Goal: Task Accomplishment & Management: Use online tool/utility

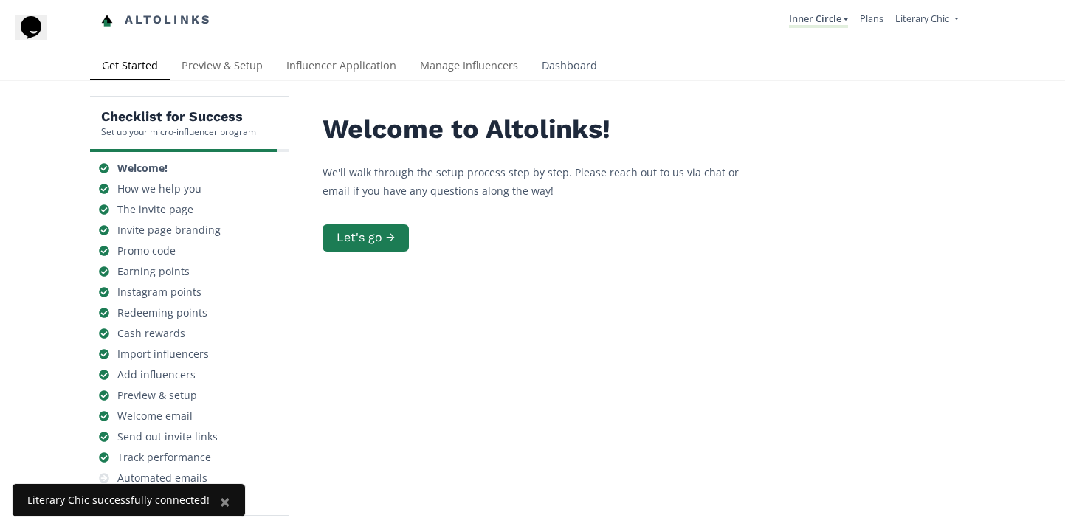
click at [557, 69] on link "Dashboard" at bounding box center [569, 67] width 79 height 30
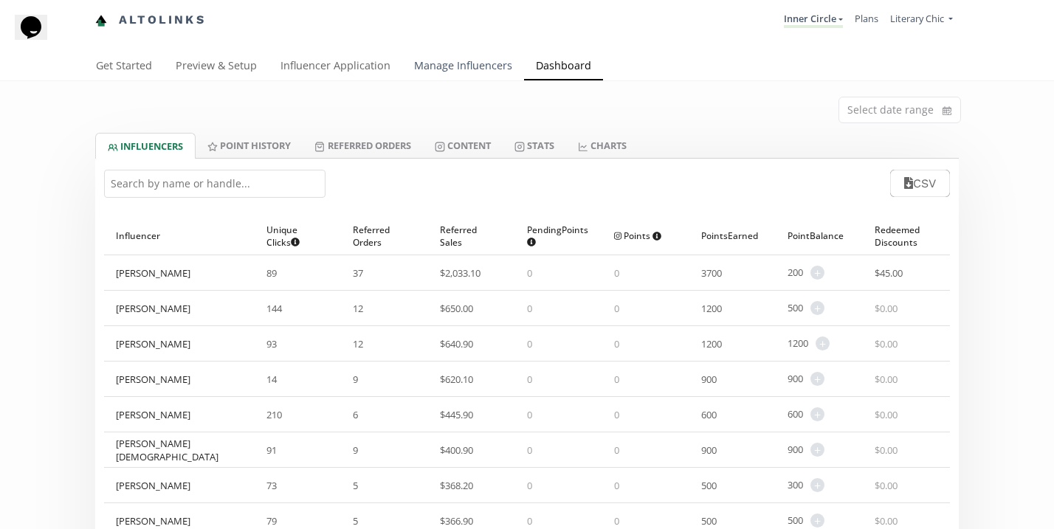
click at [447, 71] on link "Manage Influencers" at bounding box center [463, 67] width 122 height 30
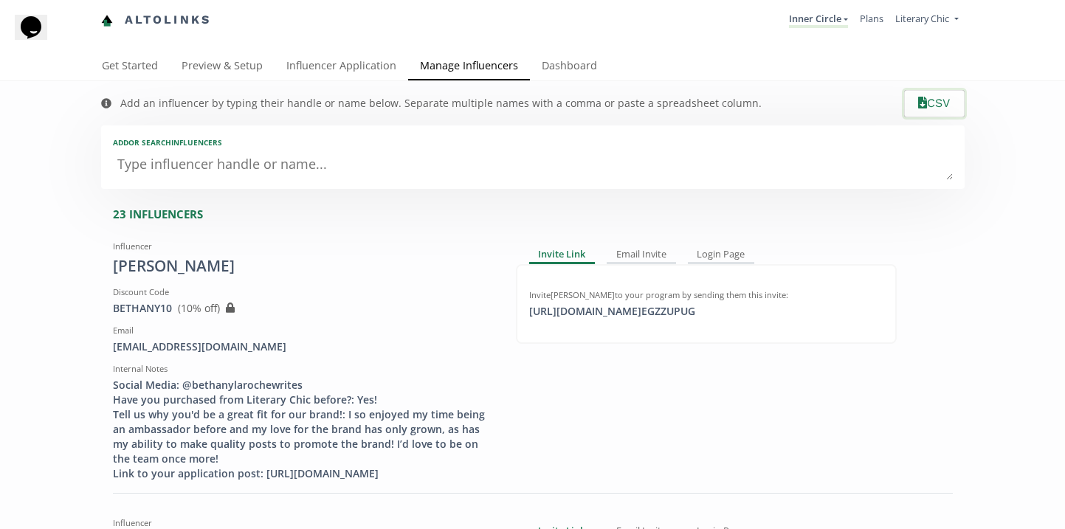
click at [917, 103] on button "CSV" at bounding box center [934, 104] width 64 height 32
